Goal: Task Accomplishment & Management: Complete application form

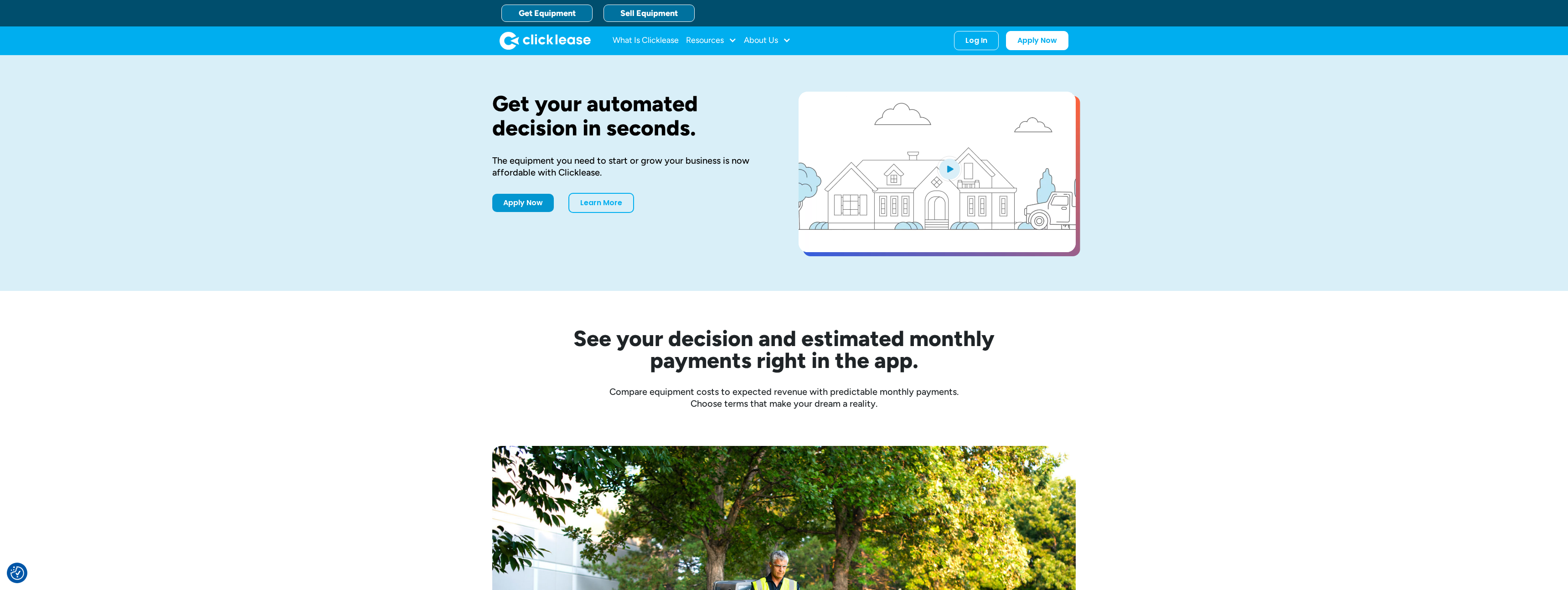
click at [647, 11] on link "Sell Equipment" at bounding box center [649, 13] width 91 height 17
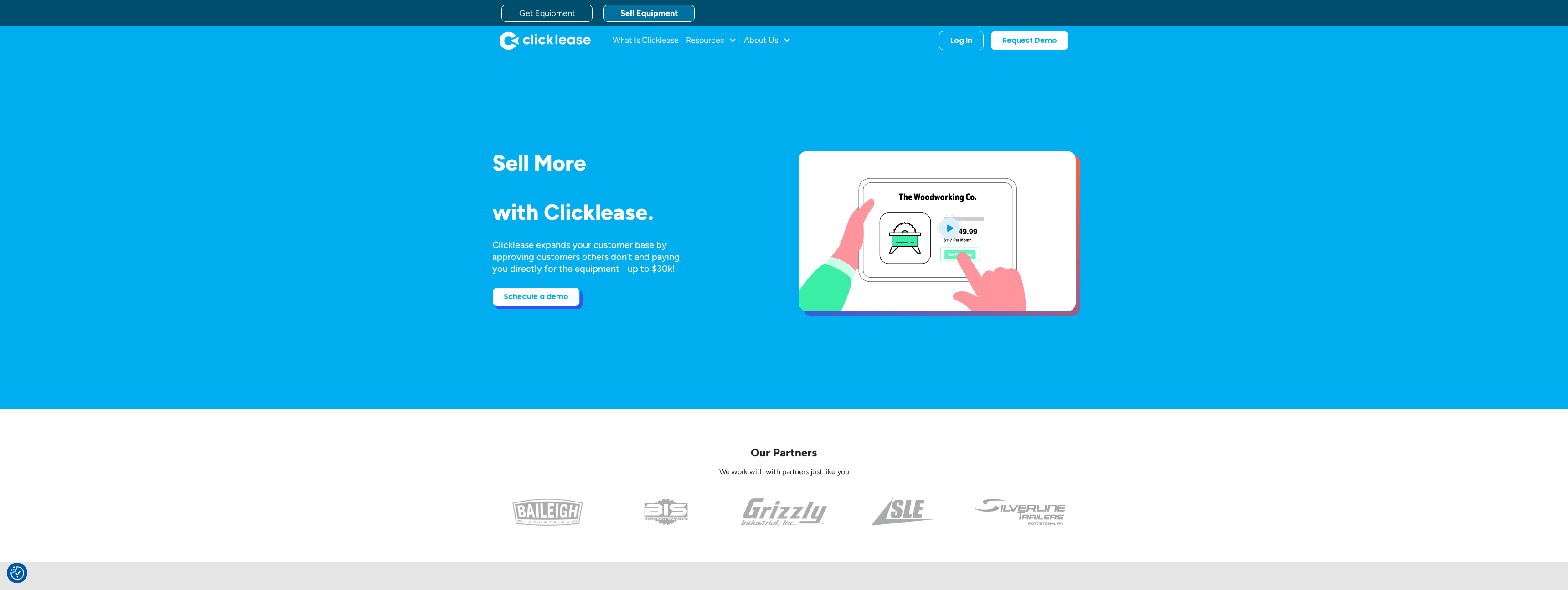
click at [541, 303] on link "Schedule a demo" at bounding box center [536, 297] width 88 height 19
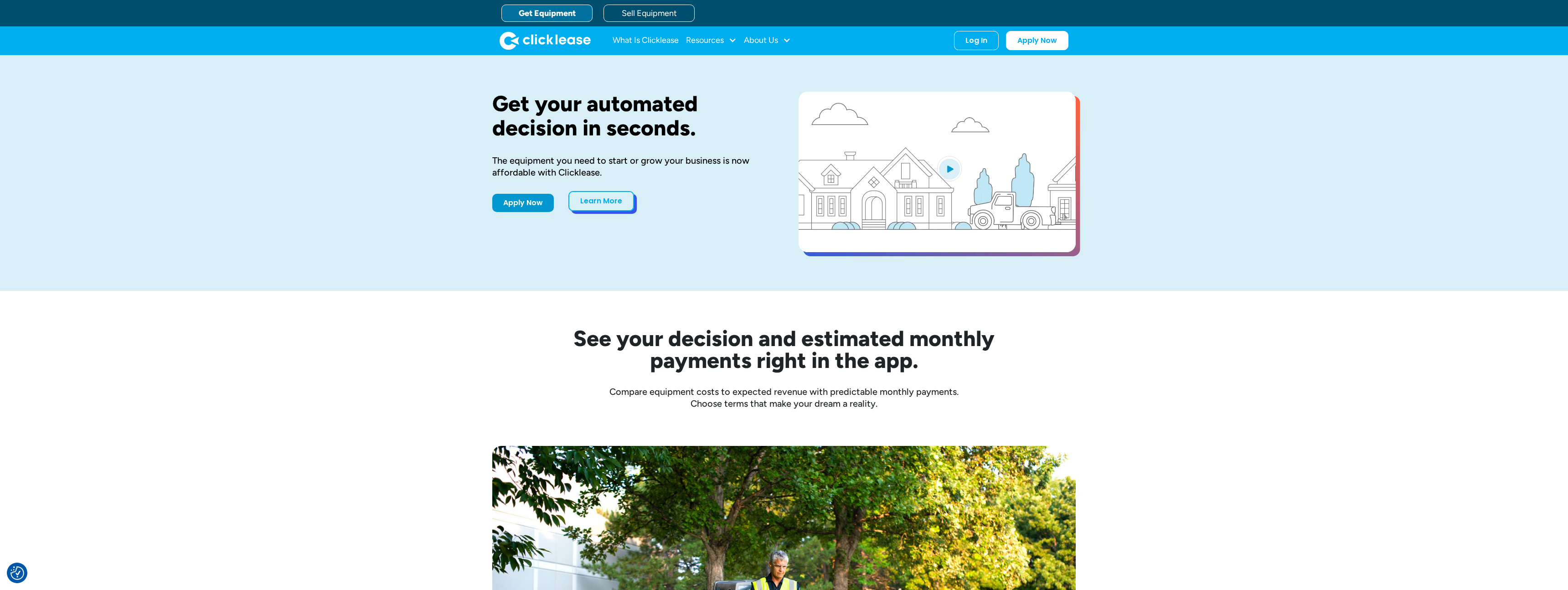
click at [604, 202] on link "Learn More" at bounding box center [601, 201] width 65 height 20
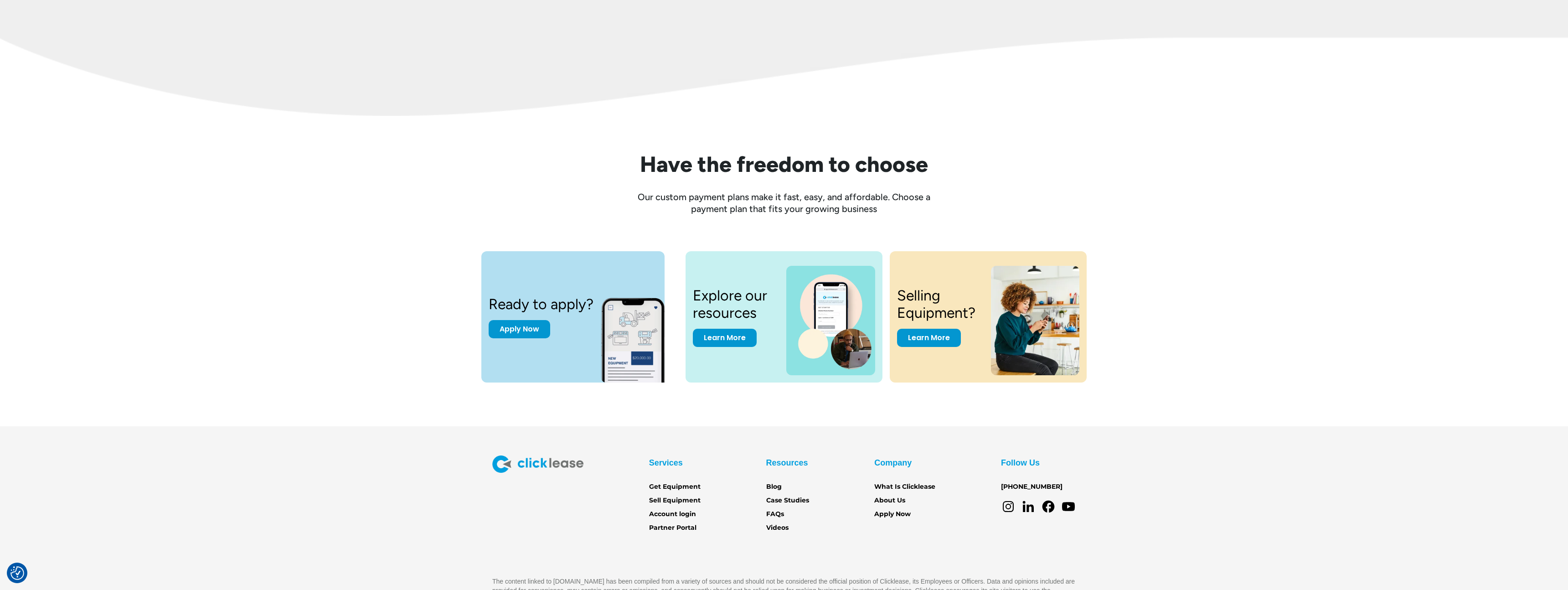
scroll to position [1208, 0]
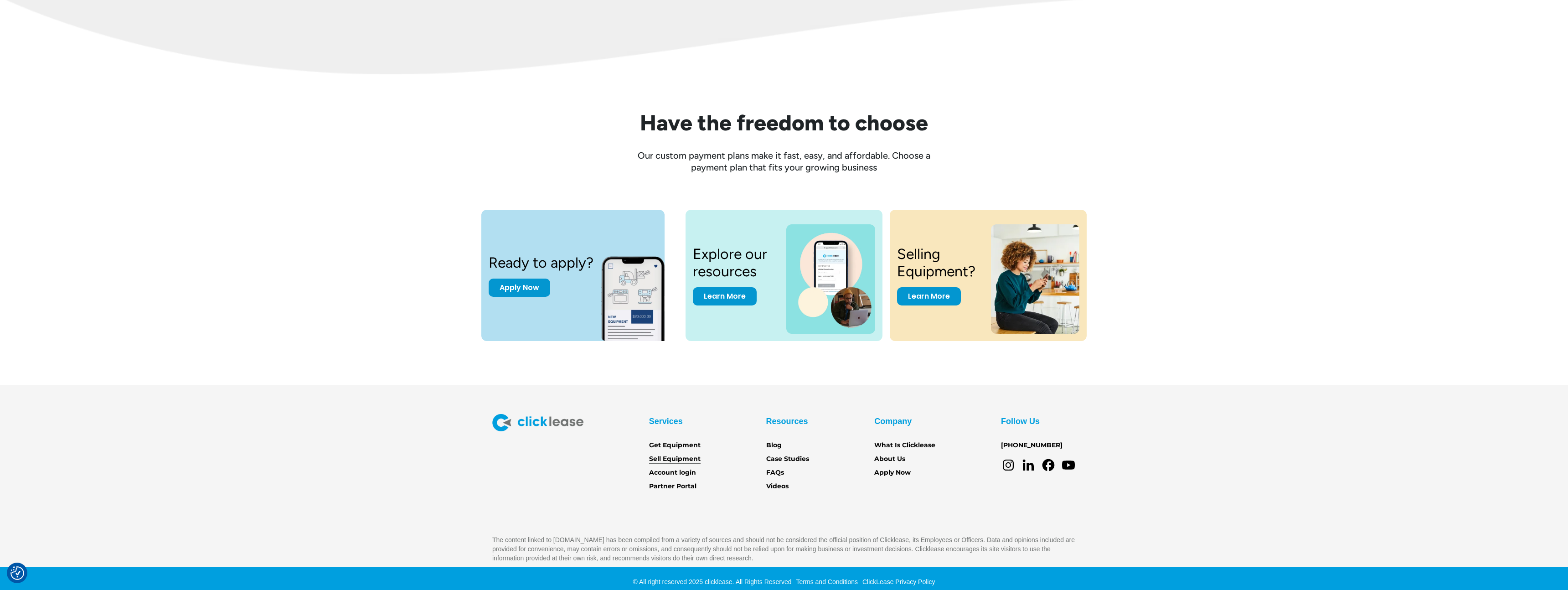
click at [678, 460] on link "Sell Equipment" at bounding box center [674, 459] width 52 height 10
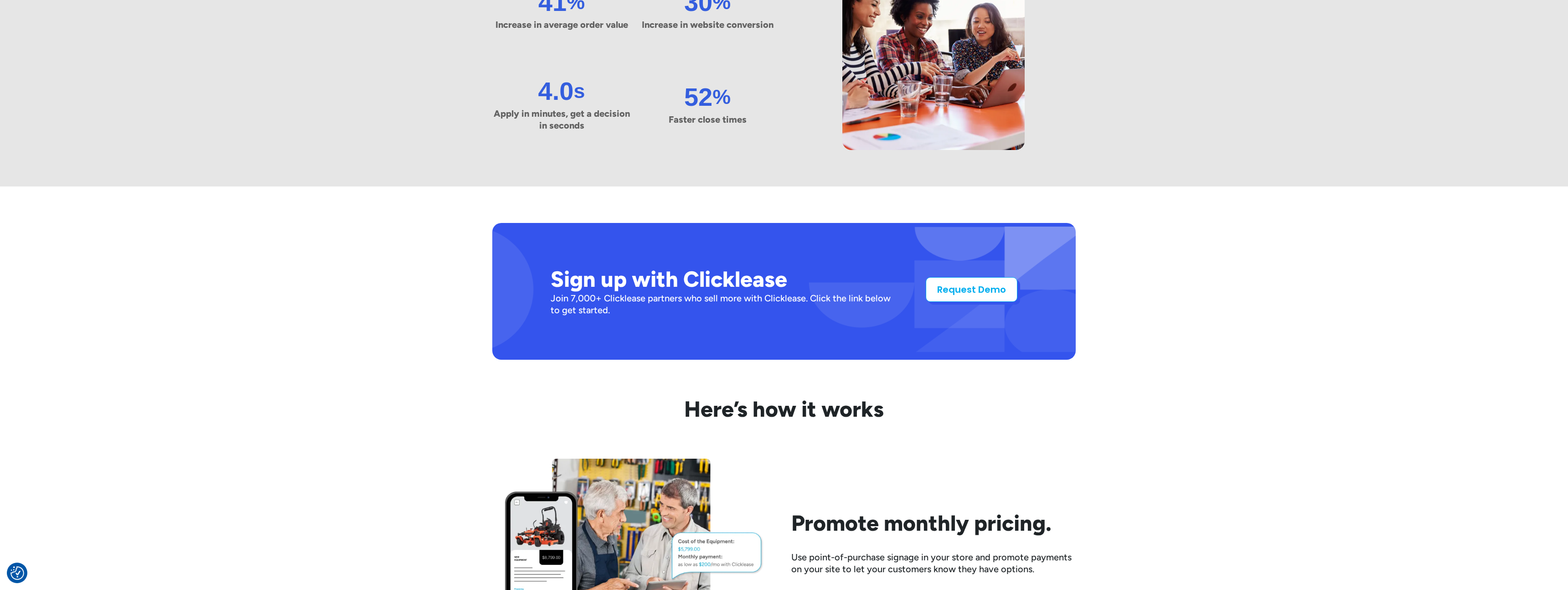
scroll to position [704, 0]
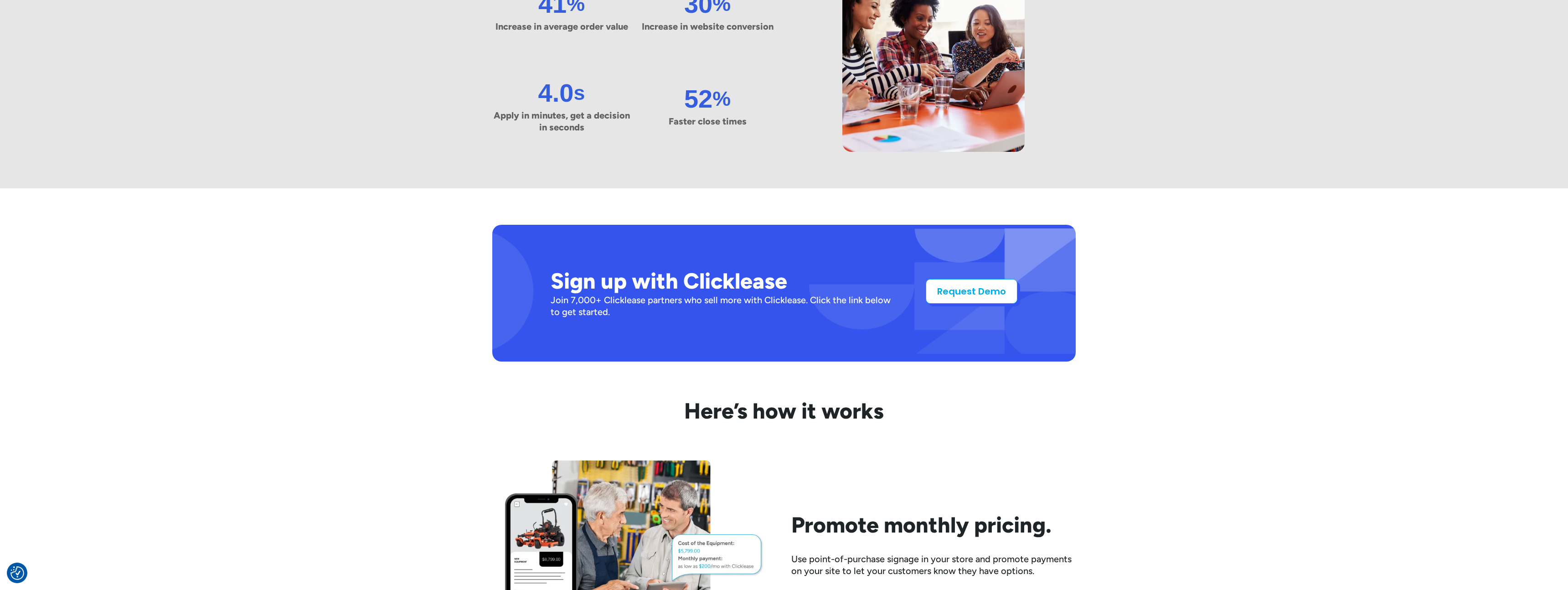
click at [981, 287] on link "Request Demo" at bounding box center [971, 291] width 91 height 25
